Goal: Find specific page/section: Find specific page/section

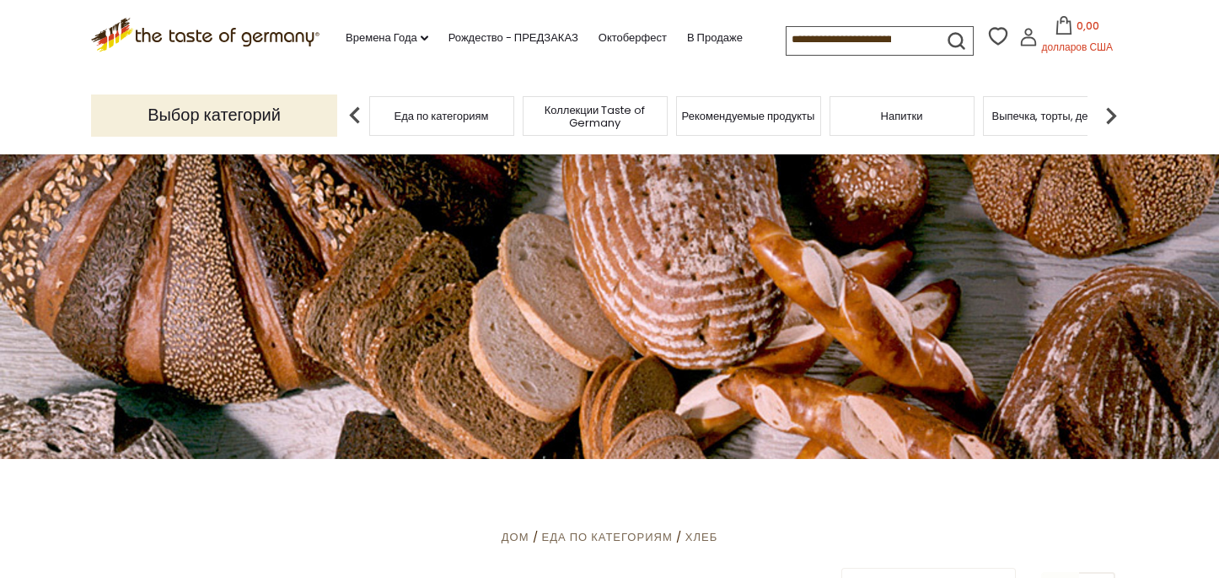
click at [1118, 116] on img at bounding box center [1111, 116] width 34 height 34
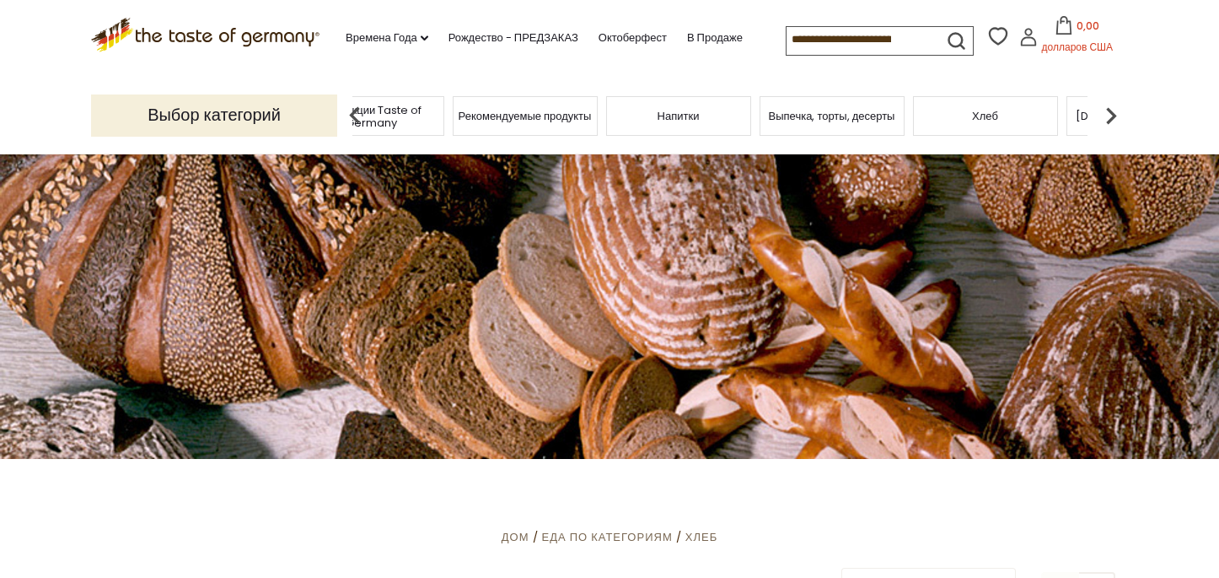
click at [1115, 113] on img at bounding box center [1111, 116] width 34 height 34
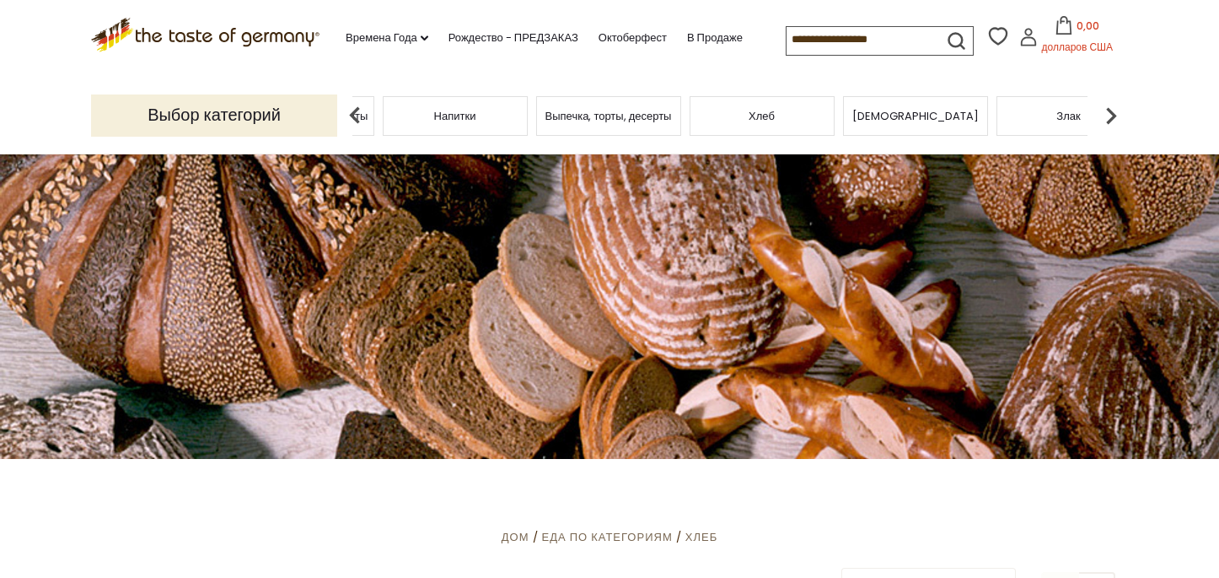
click at [1115, 113] on img at bounding box center [1111, 116] width 34 height 34
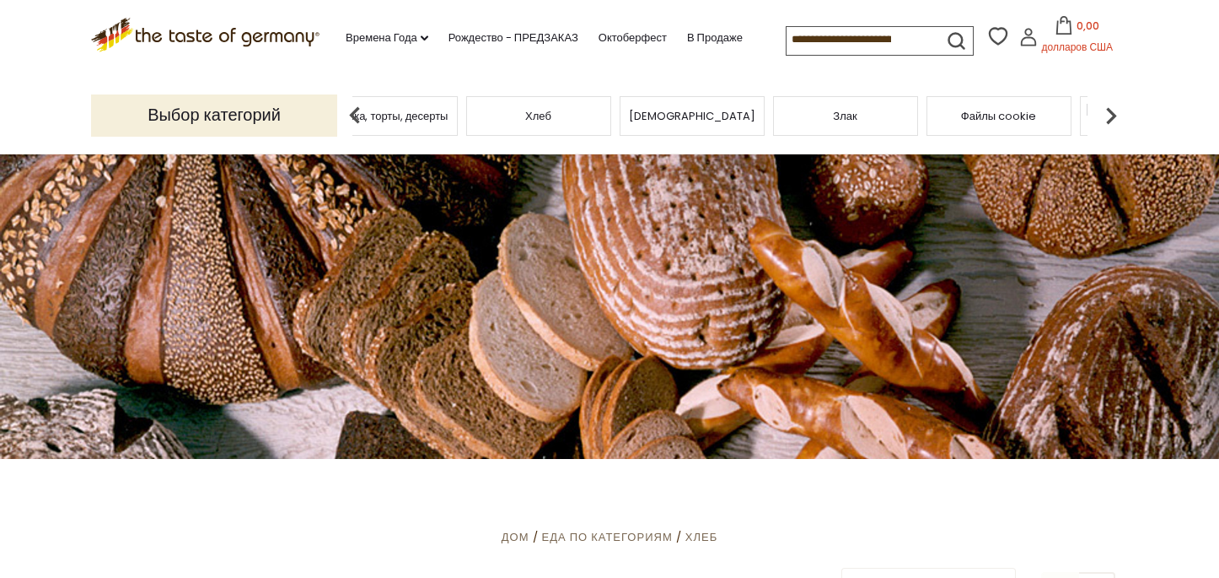
click at [1115, 113] on img at bounding box center [1111, 116] width 34 height 34
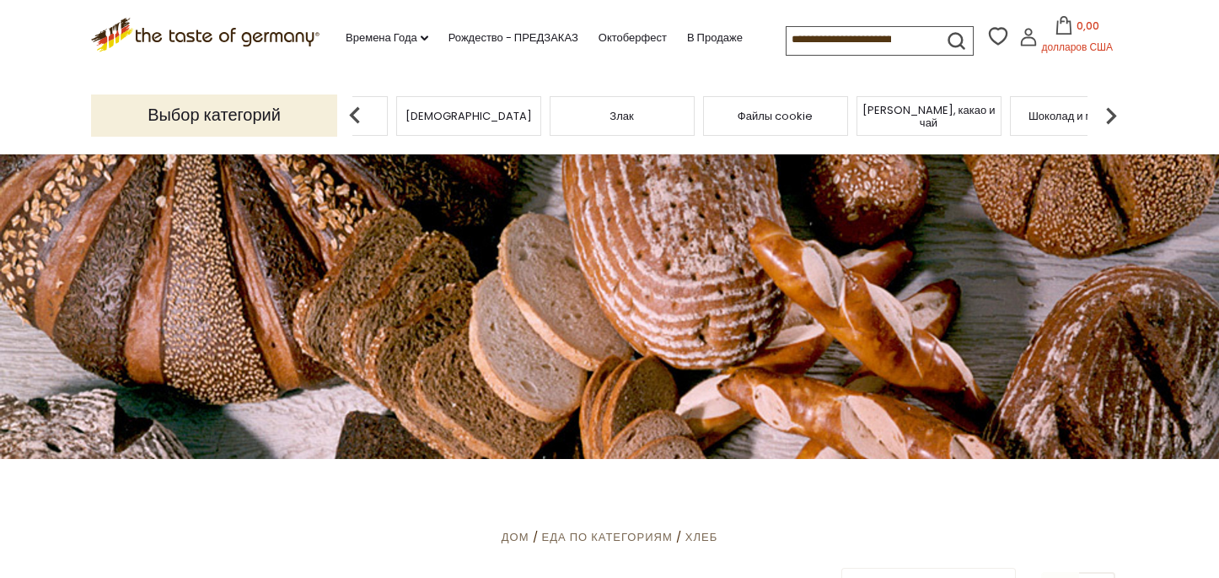
click at [1115, 113] on img at bounding box center [1111, 116] width 34 height 34
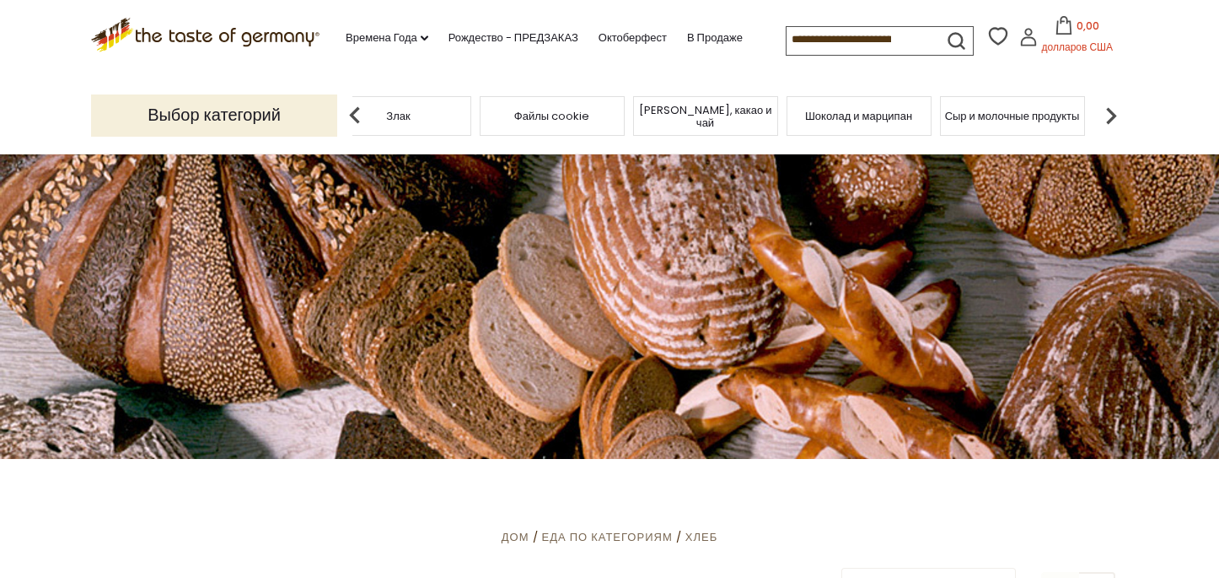
click at [1115, 113] on img at bounding box center [1111, 116] width 34 height 34
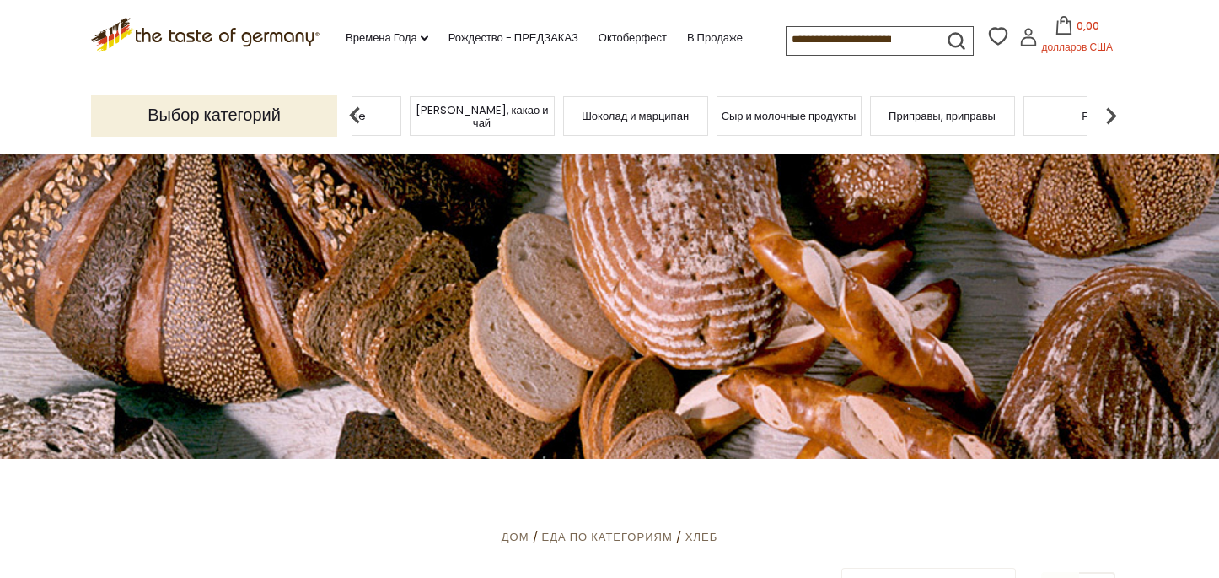
click at [1115, 113] on img at bounding box center [1111, 116] width 34 height 34
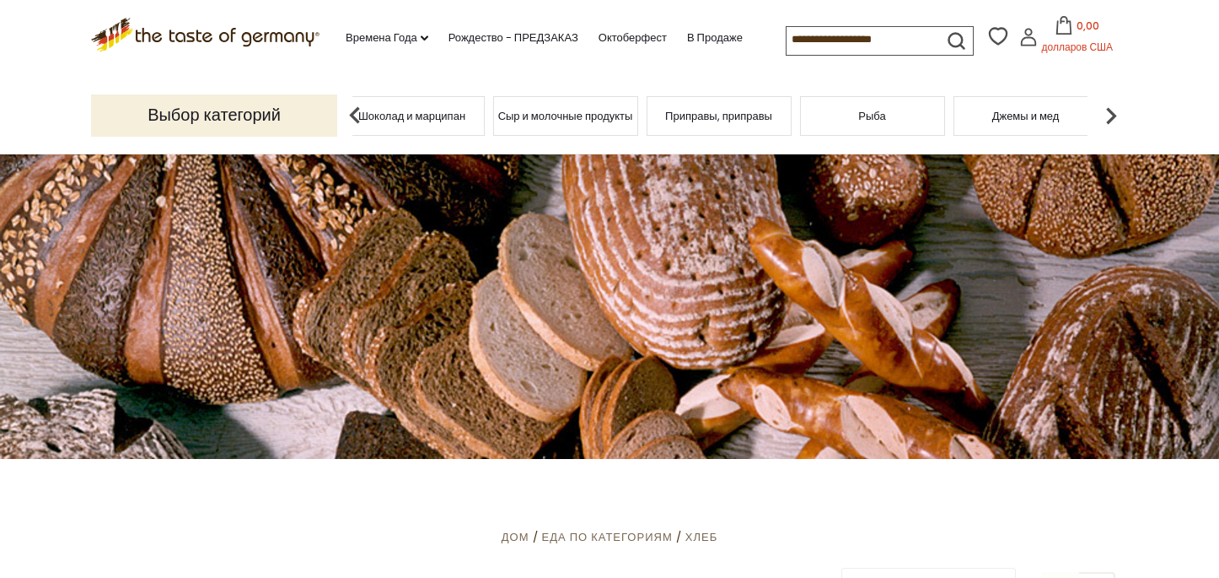
click at [884, 129] on div "Рыба" at bounding box center [872, 116] width 145 height 40
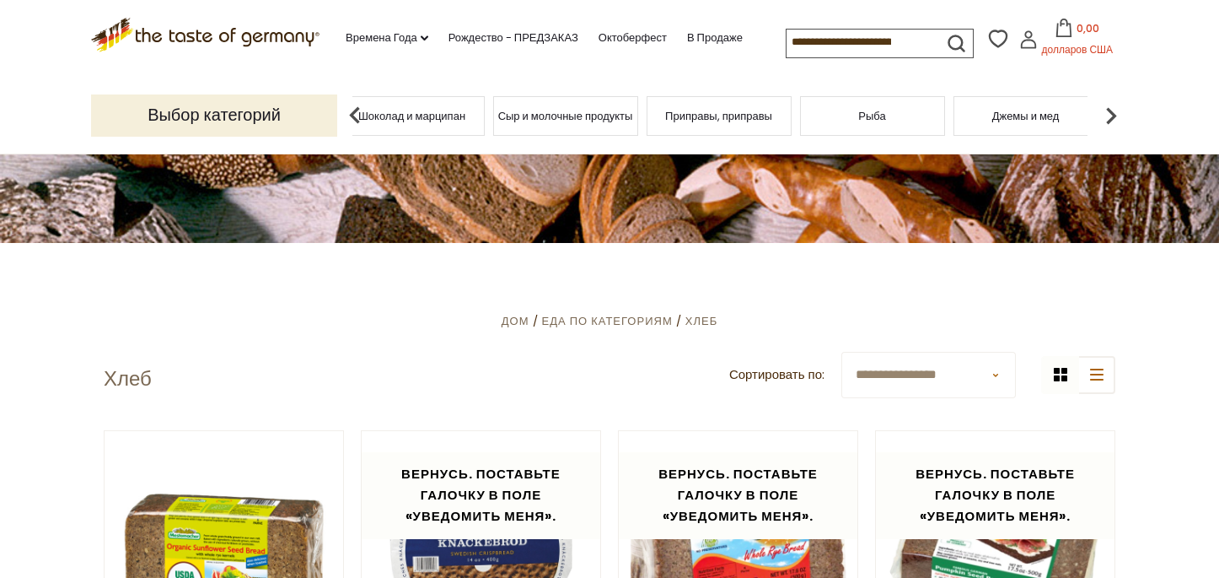
scroll to position [169, 0]
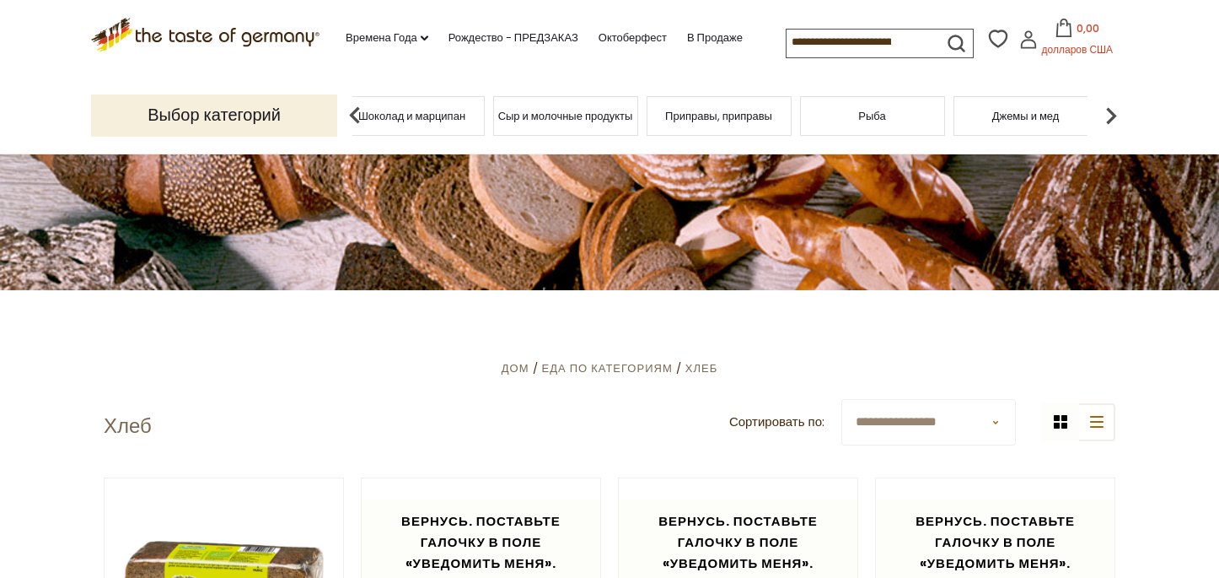
click at [877, 116] on font "Рыба" at bounding box center [871, 116] width 27 height 16
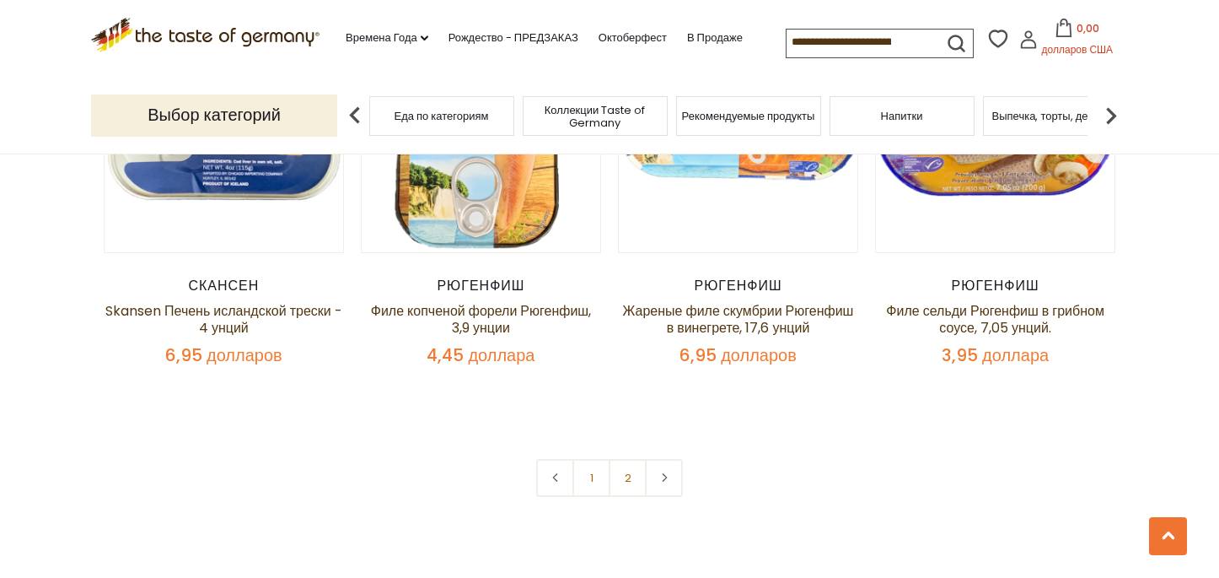
scroll to position [4131, 0]
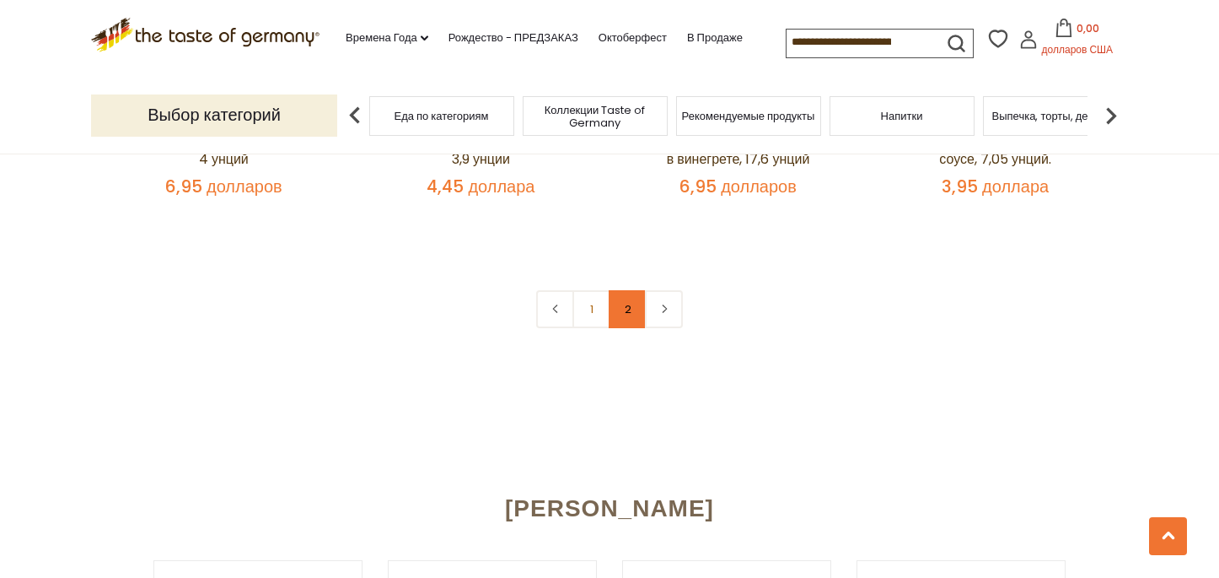
click at [630, 301] on font "2" at bounding box center [628, 309] width 7 height 16
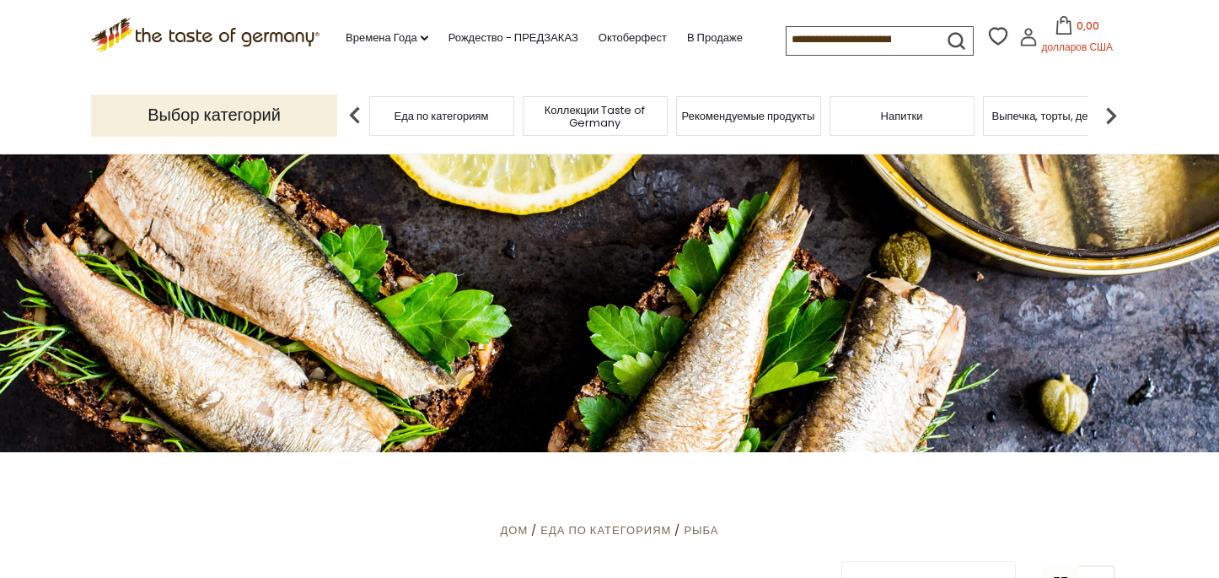
scroll to position [0, 0]
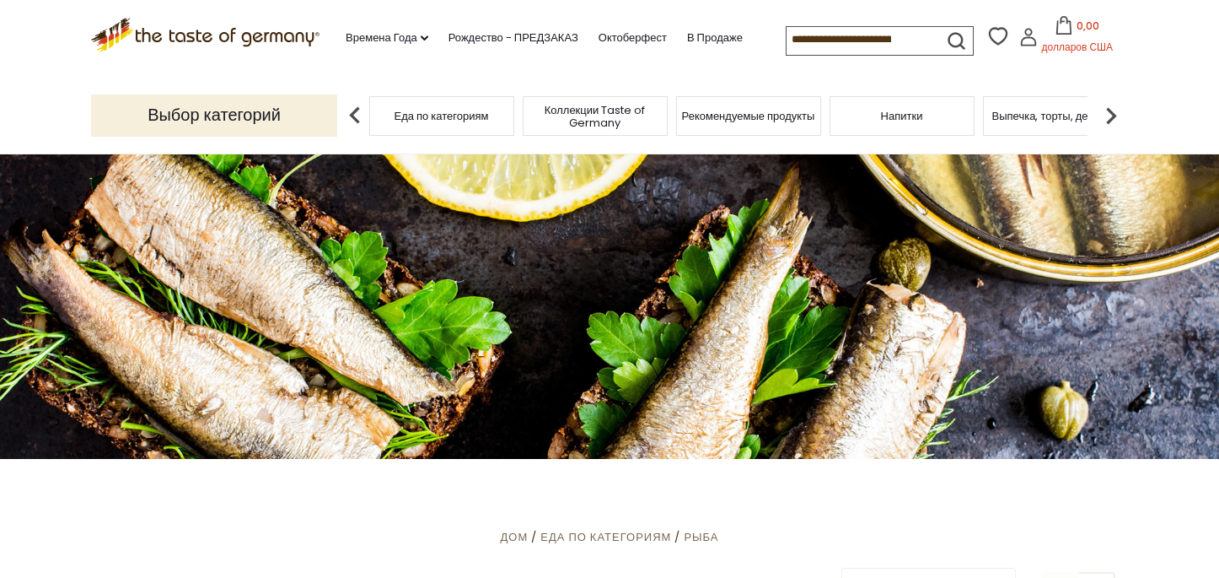
click at [722, 115] on font "Рекомендуемые продукты" at bounding box center [748, 116] width 133 height 16
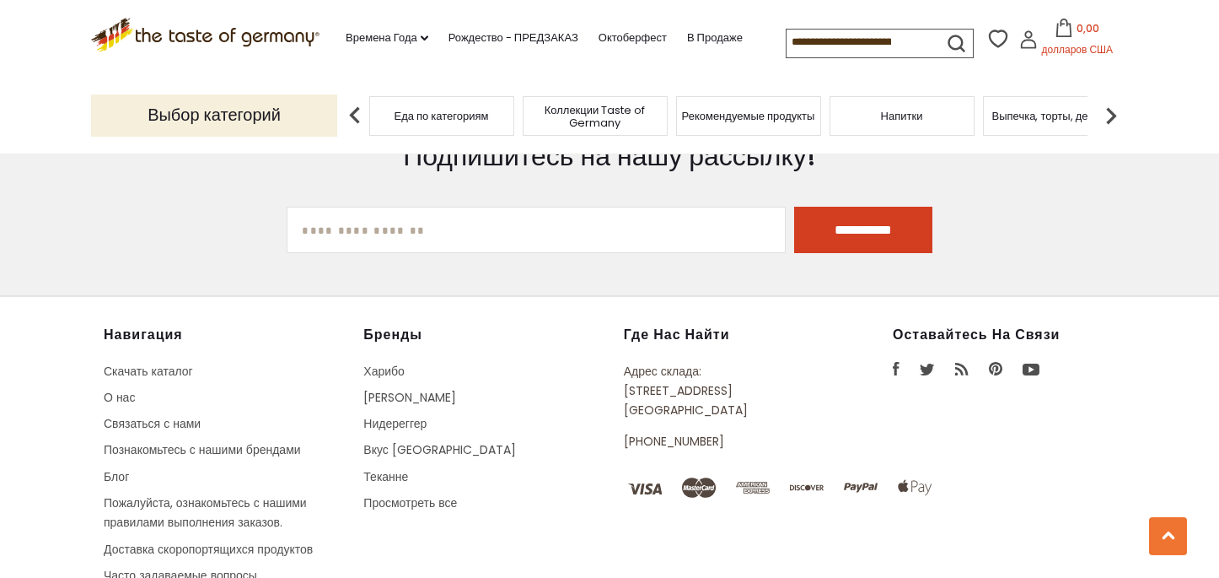
scroll to position [2614, 0]
